Goal: Navigation & Orientation: Find specific page/section

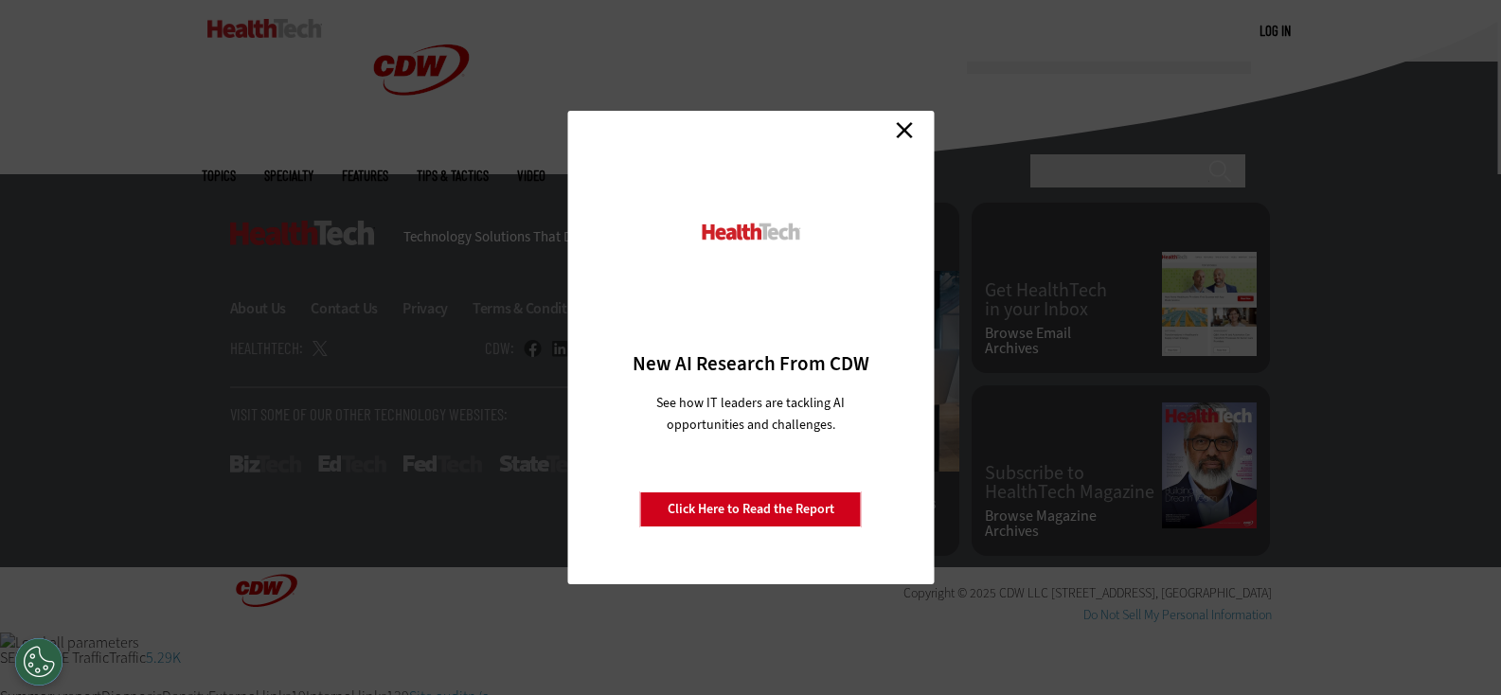
click at [905, 120] on link "Close" at bounding box center [904, 130] width 28 height 28
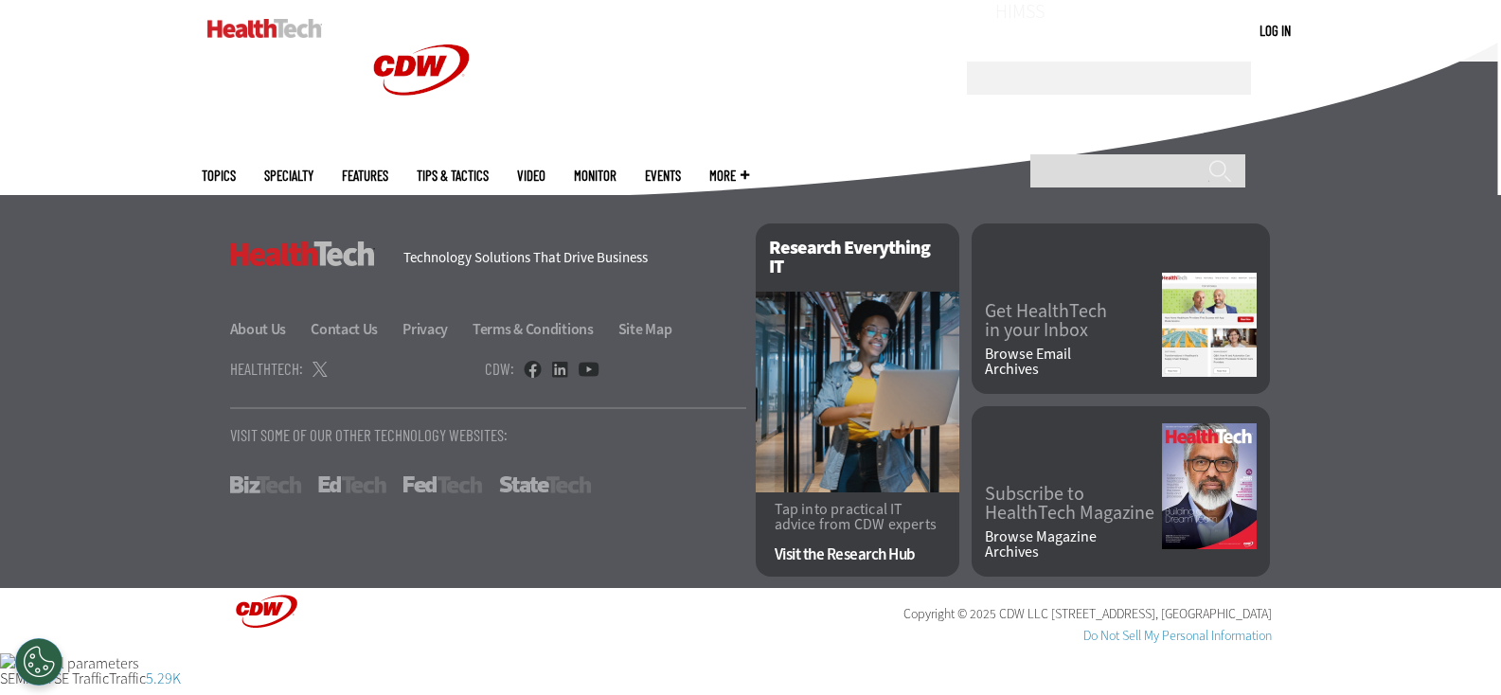
scroll to position [5007, 0]
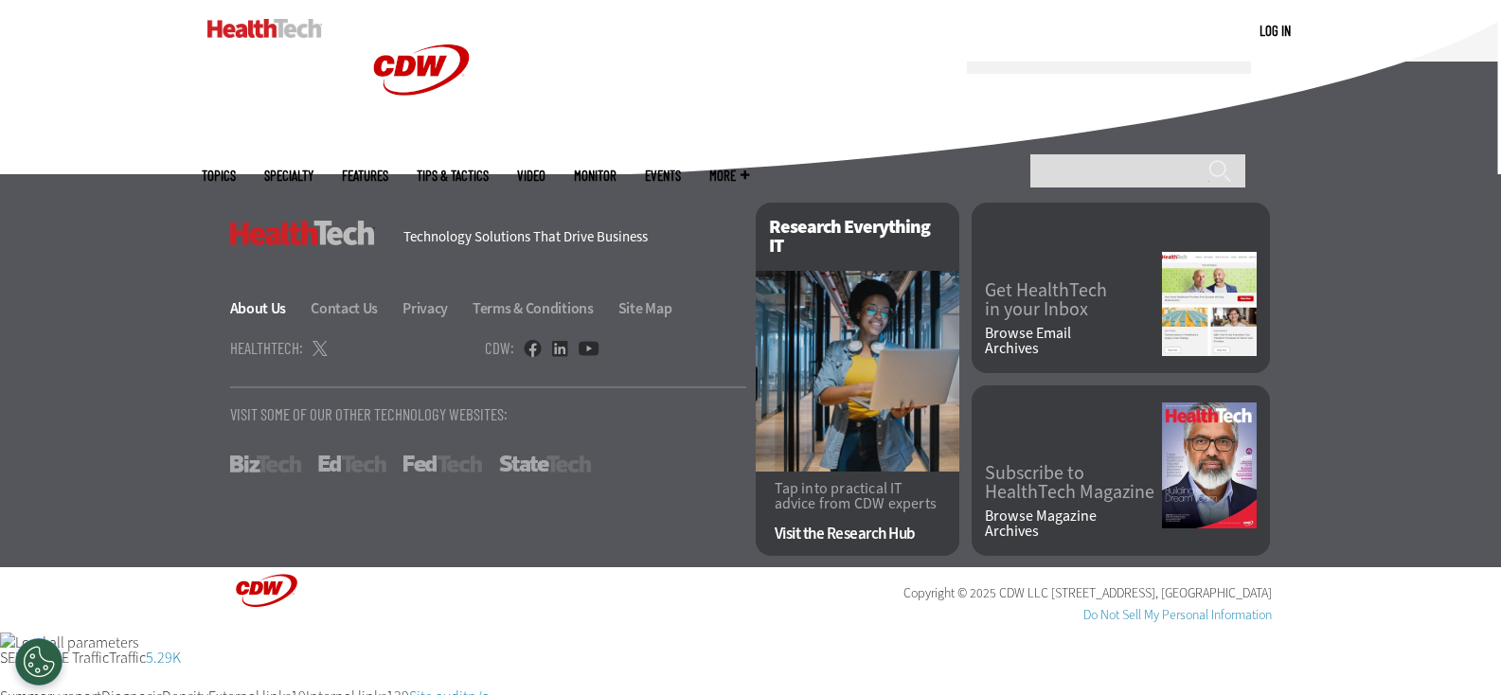
click at [277, 311] on link "About Us" at bounding box center [269, 308] width 79 height 20
click at [336, 312] on link "Contact Us" at bounding box center [355, 308] width 89 height 20
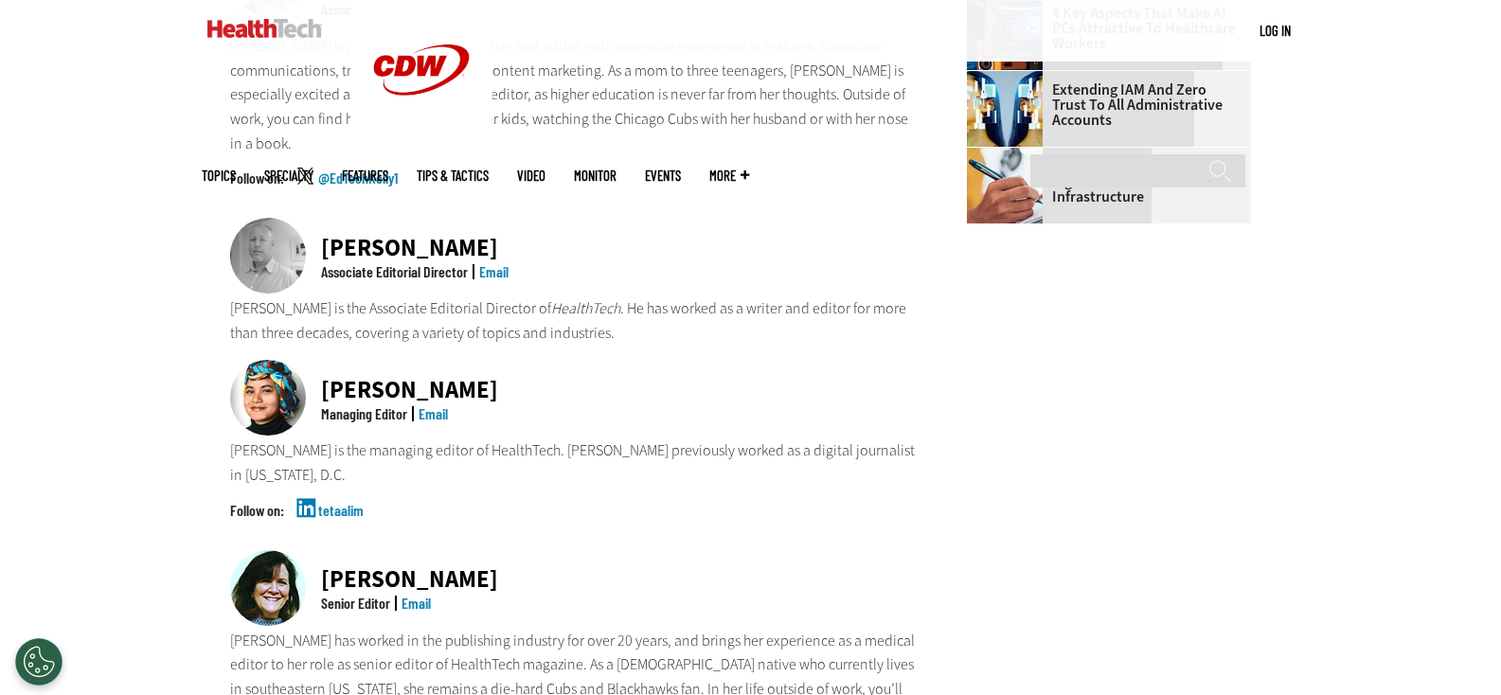
scroll to position [1136, 0]
